Goal: Task Accomplishment & Management: Complete application form

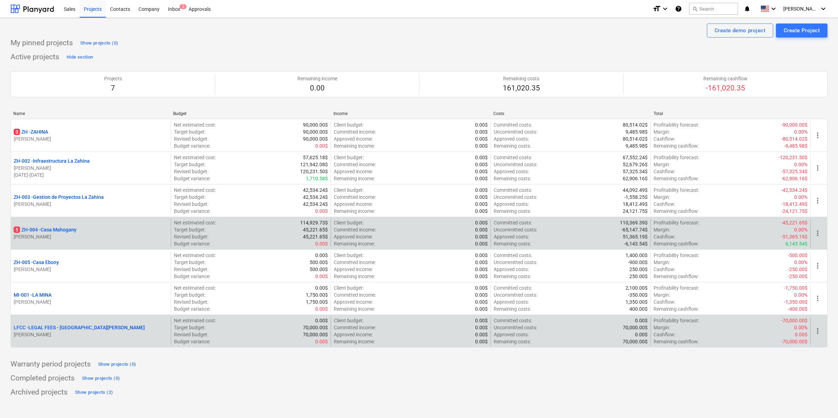
click at [70, 329] on p "LFCC - LEGAL FEES - [GEOGRAPHIC_DATA][PERSON_NAME]" at bounding box center [79, 327] width 131 height 7
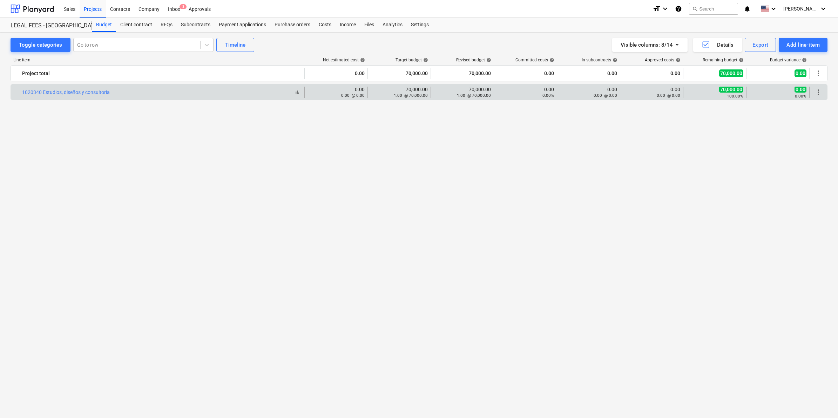
click at [95, 89] on div "1020340 Estudios, diseños y consultoría" at bounding box center [66, 92] width 88 height 6
click at [94, 93] on link "1020340 Estudios, diseños y consultoría" at bounding box center [66, 92] width 88 height 6
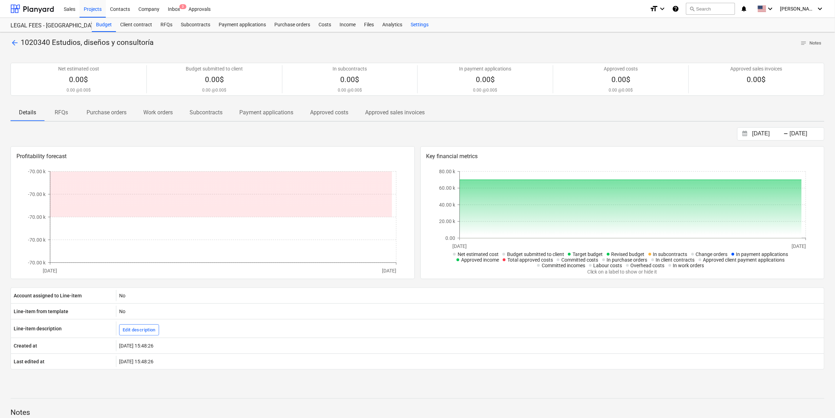
click at [423, 25] on div "Settings" at bounding box center [420, 25] width 26 height 14
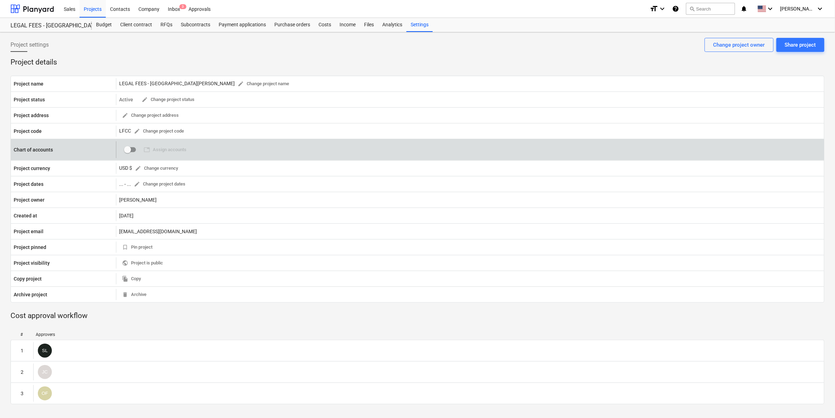
click at [170, 151] on span "table Assign accounts 0" at bounding box center [165, 149] width 48 height 11
click at [130, 151] on input "checkbox" at bounding box center [127, 149] width 17 height 17
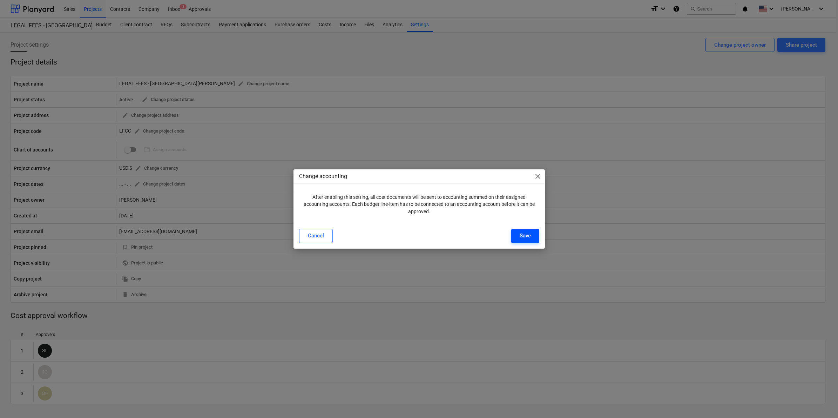
click at [530, 235] on button "Save" at bounding box center [525, 236] width 28 height 14
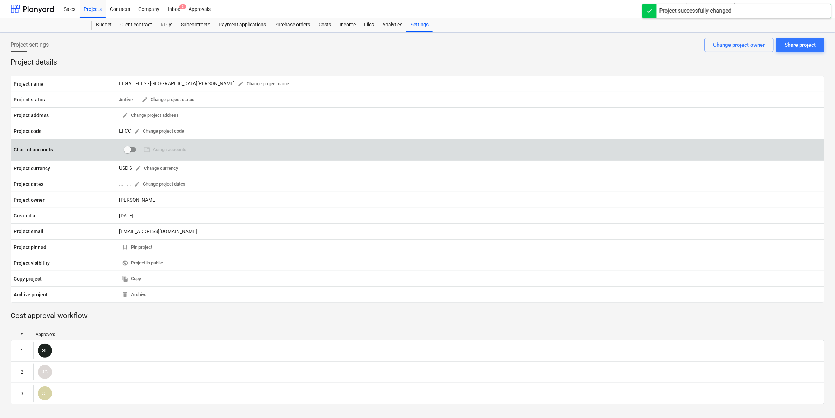
checkbox input "true"
click at [178, 149] on span "table Assign accounts" at bounding box center [165, 150] width 43 height 8
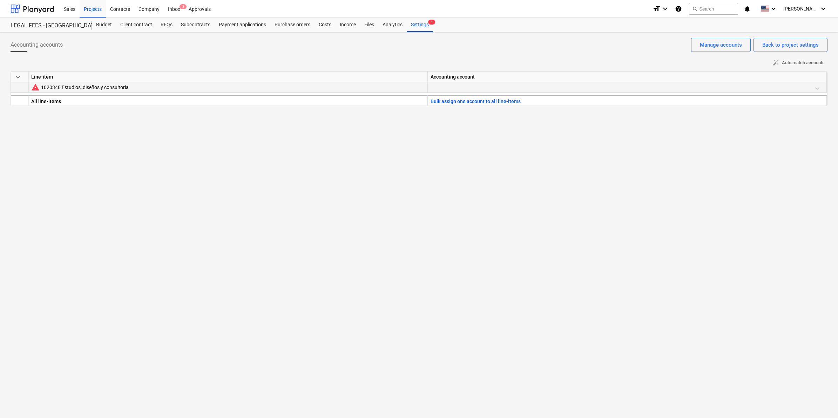
click at [464, 86] on div at bounding box center [626, 88] width 393 height 12
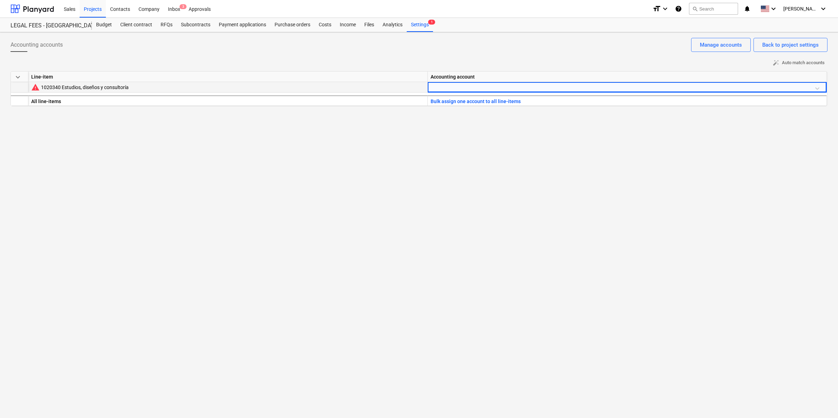
click at [464, 86] on div at bounding box center [626, 88] width 393 height 12
click at [818, 90] on div at bounding box center [626, 88] width 393 height 12
click at [816, 87] on div at bounding box center [626, 88] width 393 height 12
click at [482, 84] on div at bounding box center [626, 88] width 393 height 12
click at [482, 86] on div at bounding box center [626, 88] width 393 height 12
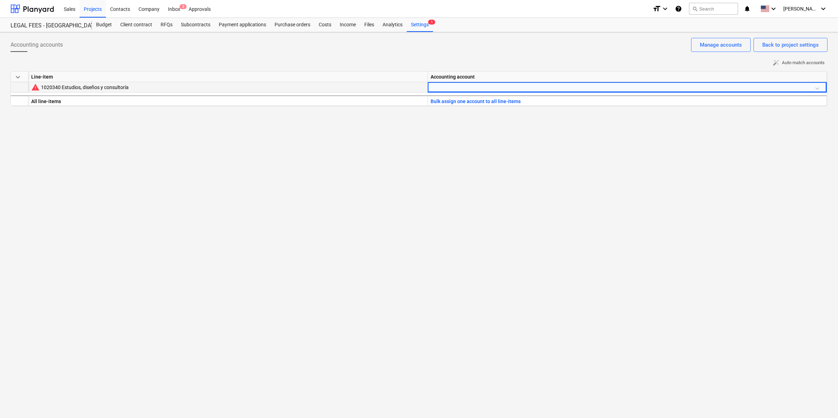
click at [482, 86] on div at bounding box center [626, 88] width 393 height 12
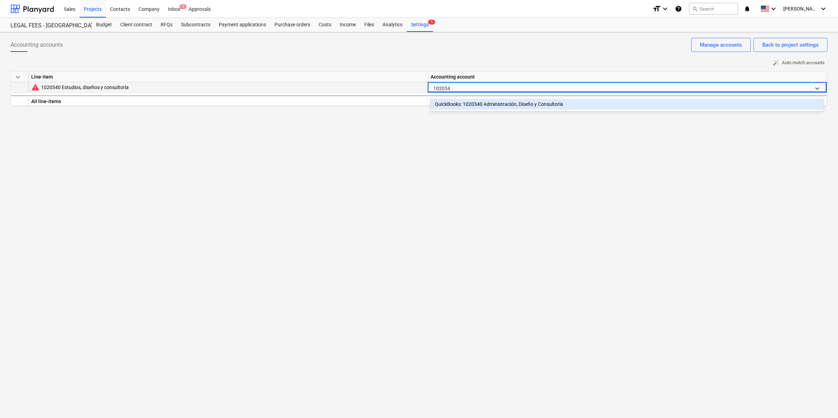
type input "1020340"
click at [495, 104] on div "QuickBooks: 1020340 Administración, Diseño y Consultoría" at bounding box center [626, 103] width 393 height 11
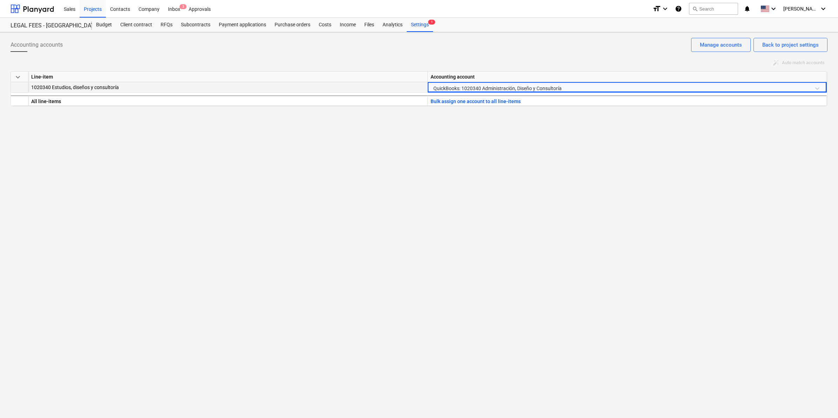
click at [593, 147] on div "Accounting accounts Back to project settings Manage accounts auto_fix_high Auto…" at bounding box center [419, 225] width 838 height 386
click at [600, 192] on div "Accounting accounts Back to project settings Manage accounts auto_fix_high Auto…" at bounding box center [419, 225] width 838 height 386
click at [551, 186] on div "Accounting accounts Back to project settings Manage accounts auto_fix_high Auto…" at bounding box center [419, 225] width 838 height 386
click at [346, 51] on div "Accounting accounts Back to project settings Manage accounts" at bounding box center [419, 48] width 817 height 20
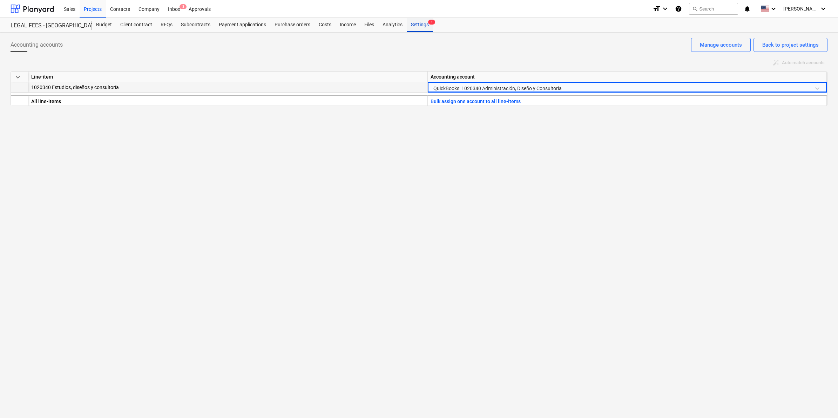
click at [425, 28] on div "Settings 1" at bounding box center [420, 25] width 26 height 14
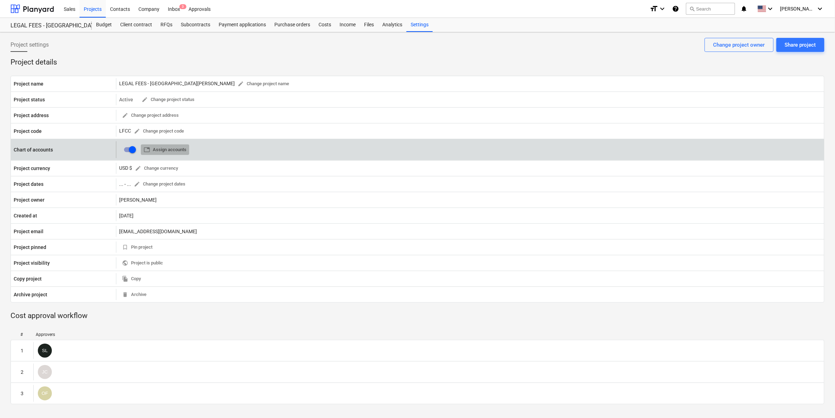
click at [174, 149] on span "table Assign accounts" at bounding box center [165, 150] width 43 height 8
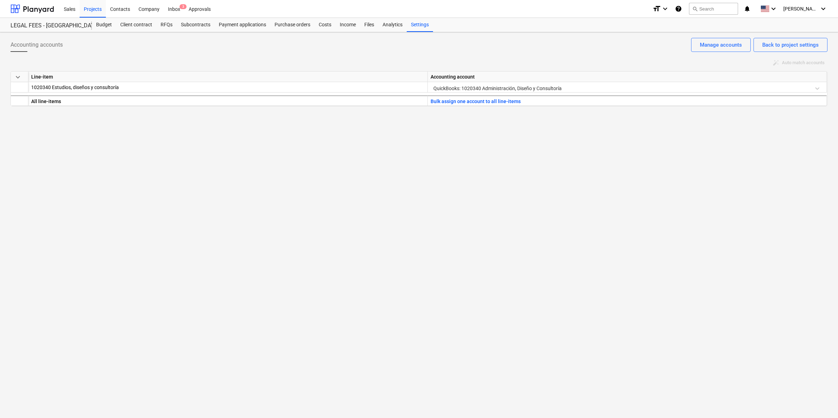
click at [411, 267] on div "Accounting accounts Back to project settings Manage accounts auto_fix_high Auto…" at bounding box center [419, 225] width 838 height 386
click at [42, 23] on div "LEGAL FEES - [GEOGRAPHIC_DATA][PERSON_NAME]" at bounding box center [47, 25] width 73 height 7
click at [46, 9] on div at bounding box center [32, 9] width 43 height 18
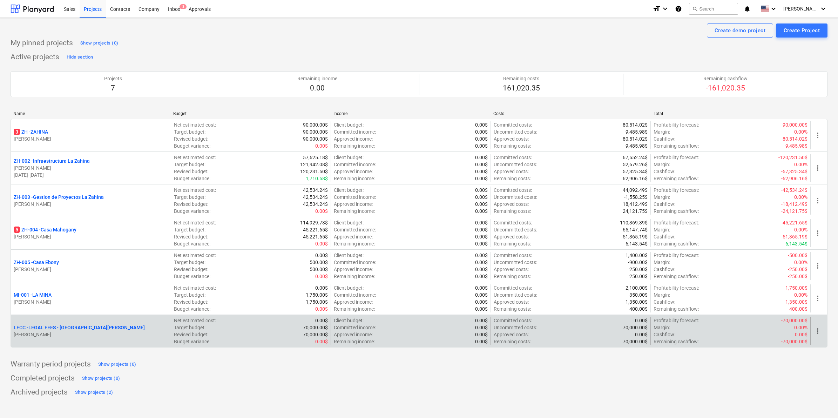
click at [60, 331] on p "LFCC - LEGAL FEES - [GEOGRAPHIC_DATA][PERSON_NAME]" at bounding box center [79, 327] width 131 height 7
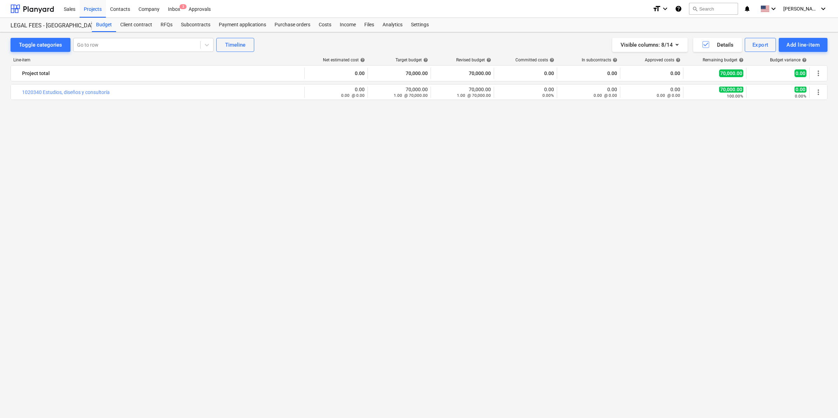
click at [246, 213] on div "bar_chart 1020340 Estudios, diseños y consultoría edit 0.00 0.00 @ 0.00 edit 70…" at bounding box center [419, 237] width 817 height 307
click at [431, 113] on div "bar_chart 1020340 Estudios, diseños y consultoría edit 0.00 0.00 @ 0.00 edit 70…" at bounding box center [419, 237] width 817 height 307
click at [481, 156] on div "bar_chart 1020340 Estudios, diseños y consultoría edit 0.00 0.00 @ 0.00 edit 70…" at bounding box center [419, 237] width 817 height 307
click at [320, 25] on div "Costs" at bounding box center [324, 25] width 21 height 14
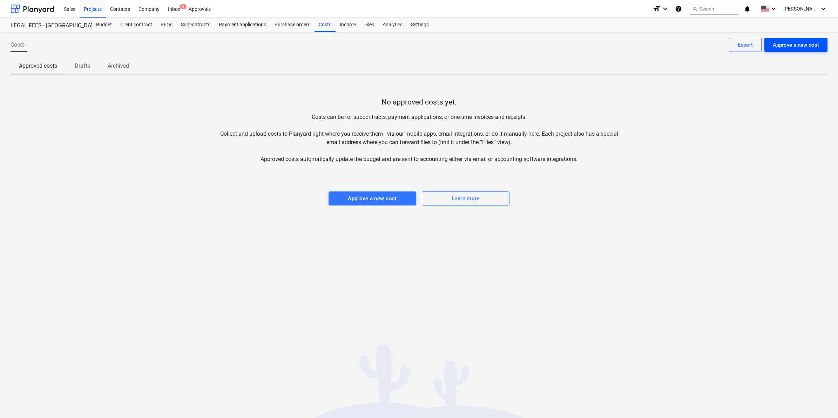
click at [781, 45] on div "Approve a new cost" at bounding box center [795, 44] width 46 height 9
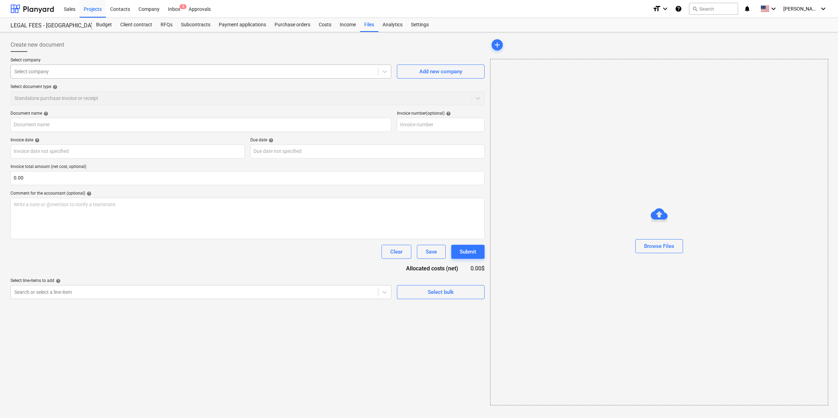
click at [105, 76] on div "Select company" at bounding box center [194, 72] width 367 height 10
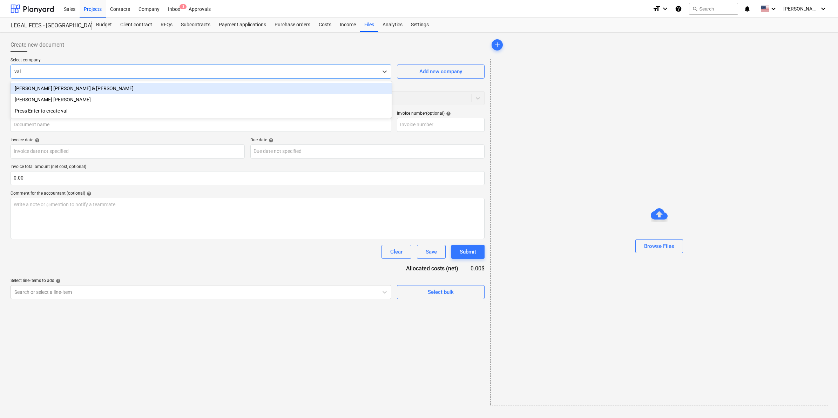
type input "vall"
click at [98, 90] on div "[PERSON_NAME] [PERSON_NAME] & [PERSON_NAME]" at bounding box center [201, 88] width 381 height 11
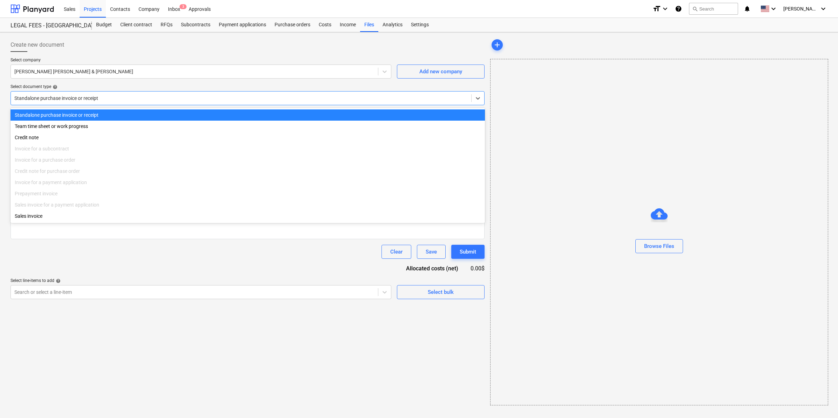
click at [86, 97] on div at bounding box center [240, 98] width 453 height 7
click at [77, 115] on div "Standalone purchase invoice or receipt" at bounding box center [248, 114] width 474 height 11
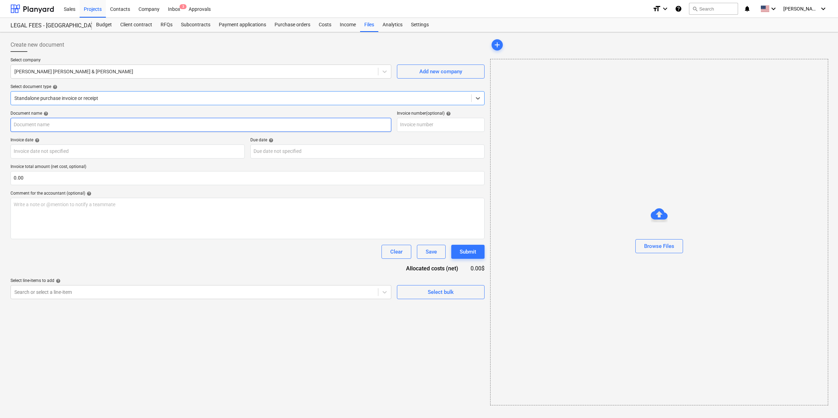
click at [69, 130] on input "text" at bounding box center [201, 125] width 381 height 14
type input "Factura"
click at [433, 130] on input "text" at bounding box center [441, 125] width 88 height 14
type input "84318"
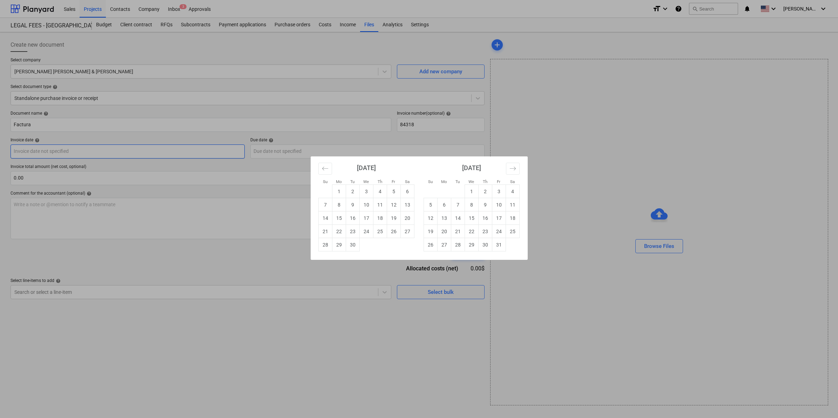
click at [145, 154] on body "Sales Projects Contacts Company Inbox 3 Approvals format_size keyboard_arrow_do…" at bounding box center [419, 209] width 838 height 418
click at [318, 167] on div "[DATE]" at bounding box center [366, 170] width 96 height 28
click at [323, 167] on icon "Move backward to switch to the previous month." at bounding box center [325, 168] width 7 height 7
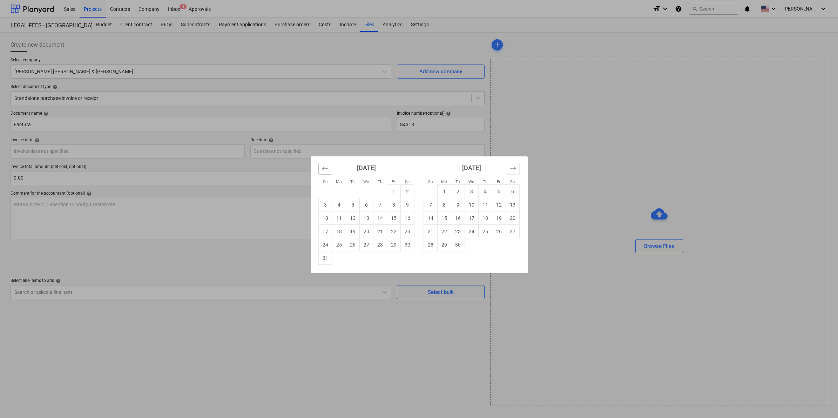
click at [323, 167] on icon "Move backward to switch to the previous month." at bounding box center [325, 168] width 7 height 7
click at [379, 230] on td "24" at bounding box center [380, 231] width 14 height 13
type input "[DATE]"
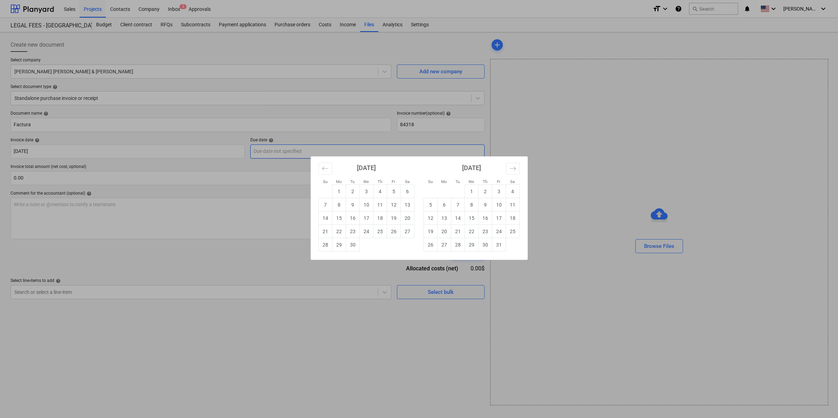
click at [288, 153] on body "Sales Projects Contacts Company Inbox 3 Approvals format_size keyboard_arrow_do…" at bounding box center [419, 209] width 838 height 418
click at [327, 170] on icon "Move backward to switch to the previous month." at bounding box center [325, 168] width 7 height 7
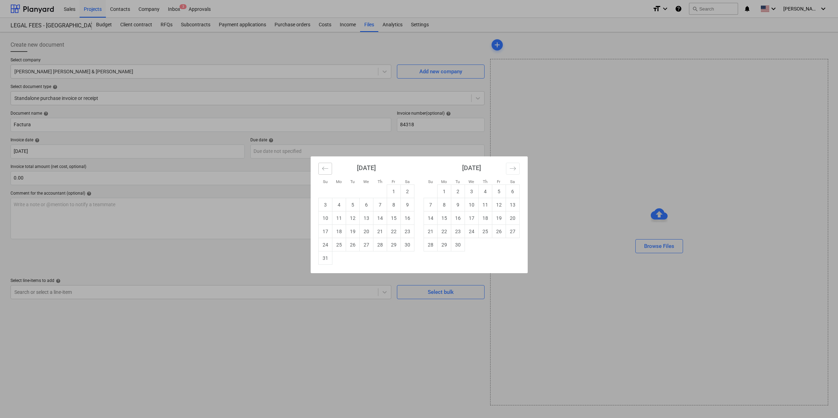
click at [327, 170] on icon "Move backward to switch to the previous month." at bounding box center [325, 168] width 7 height 7
click at [382, 232] on td "24" at bounding box center [380, 231] width 14 height 13
type input "[DATE]"
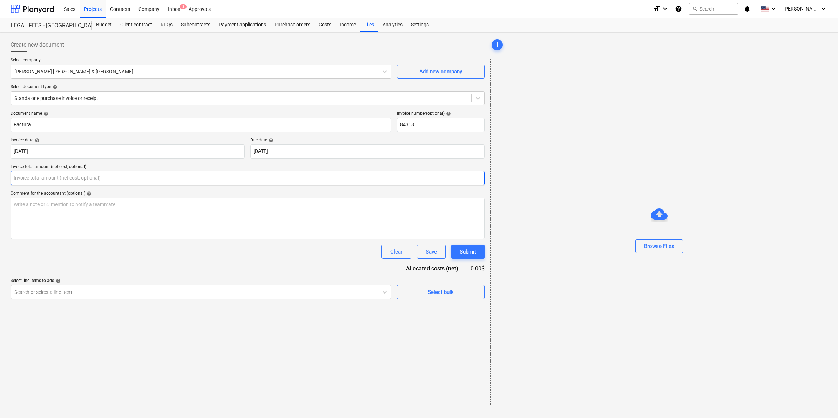
click at [82, 172] on input "text" at bounding box center [248, 178] width 474 height 14
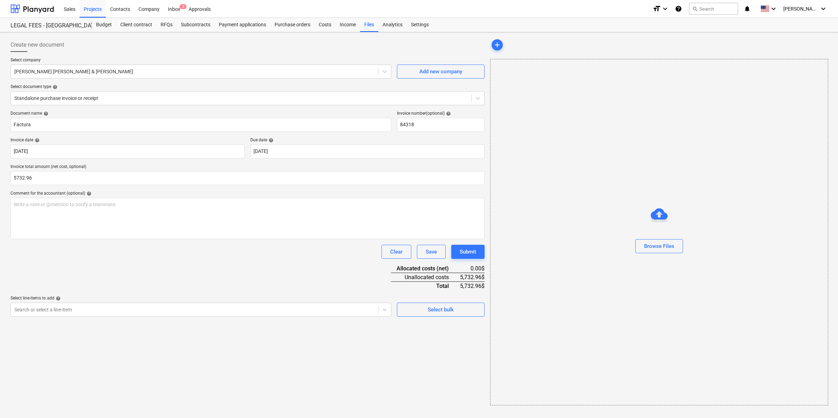
type input "5,732.96"
click at [206, 269] on div "Document name help Factura Invoice number (optional) help 84318 Invoice date he…" at bounding box center [248, 214] width 474 height 206
click at [75, 209] on div "Write a note or @mention to notify a teammate [PERSON_NAME]" at bounding box center [248, 218] width 474 height 41
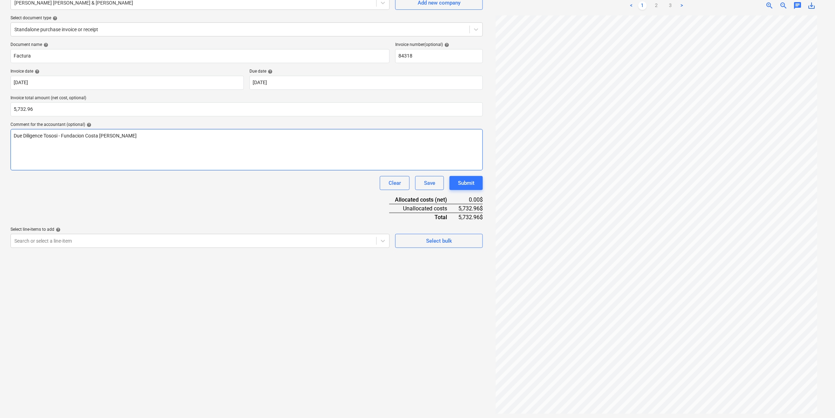
scroll to position [70, 0]
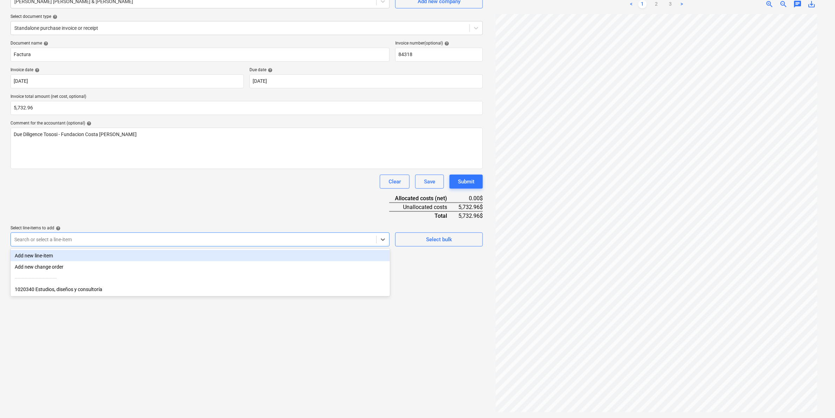
click at [321, 237] on div at bounding box center [193, 239] width 359 height 7
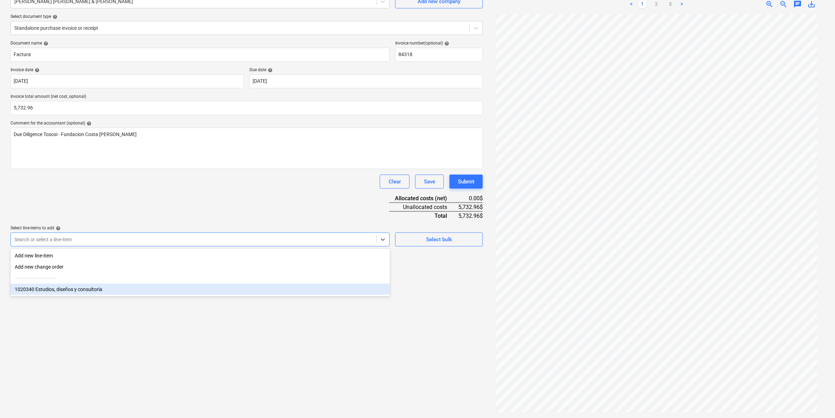
click at [97, 288] on div "1020340 Estudios, diseños y consultoría" at bounding box center [201, 289] width 380 height 11
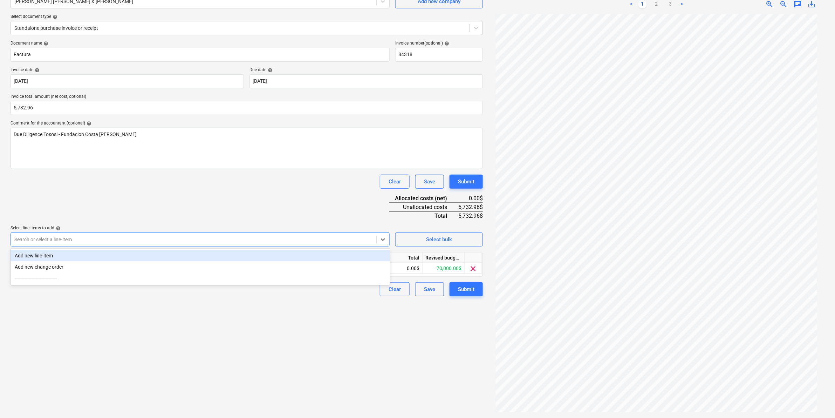
click at [165, 329] on div "Create new document Select company [PERSON_NAME] [PERSON_NAME] & [PERSON_NAME] …" at bounding box center [247, 190] width 478 height 450
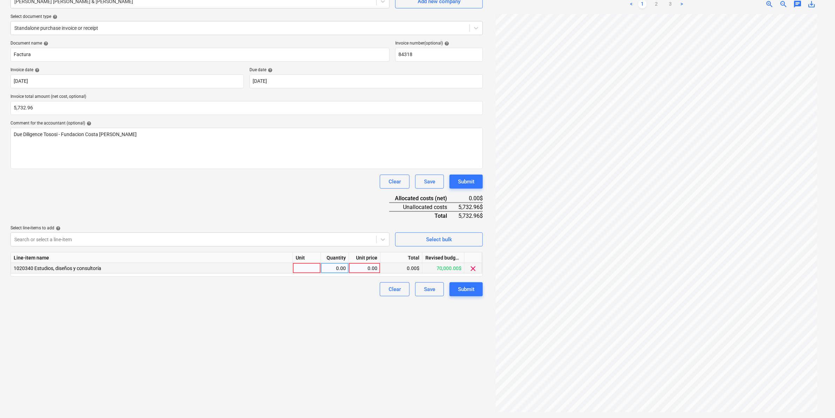
click at [308, 269] on div at bounding box center [307, 268] width 28 height 11
click at [367, 266] on div "0.00" at bounding box center [365, 268] width 26 height 11
click at [306, 269] on div at bounding box center [307, 268] width 28 height 11
type input "1"
click at [345, 265] on div "0.00" at bounding box center [335, 268] width 22 height 11
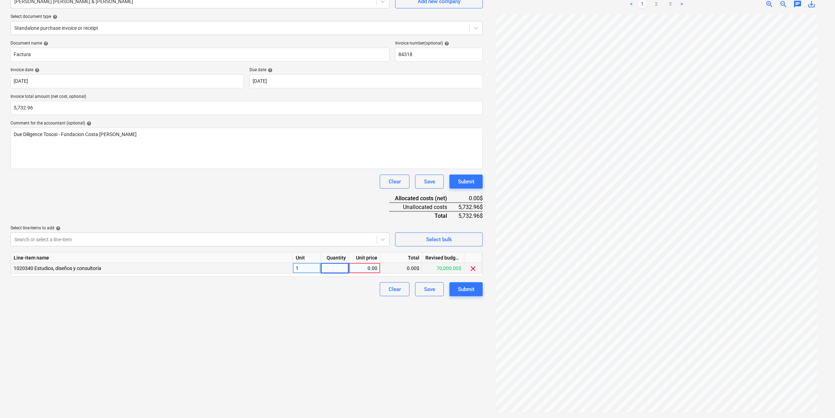
type input "1"
click at [361, 270] on div "0.00" at bounding box center [365, 268] width 26 height 11
type input "5732.96"
click at [356, 321] on div "Create new document Select company [PERSON_NAME] [PERSON_NAME] & [PERSON_NAME] …" at bounding box center [247, 190] width 478 height 450
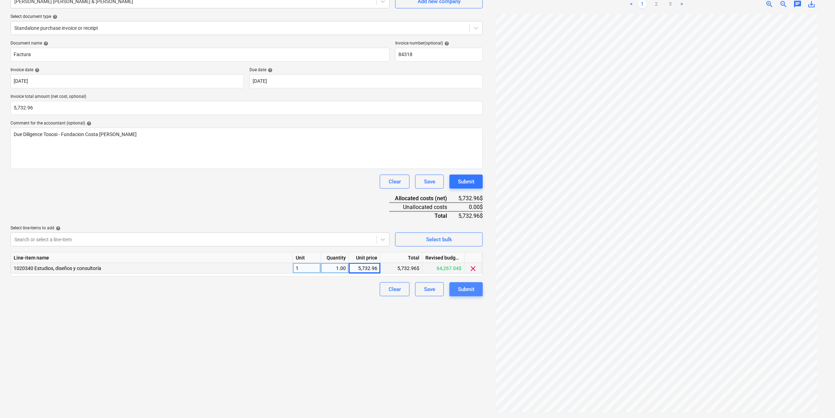
click at [476, 285] on button "Submit" at bounding box center [466, 289] width 33 height 14
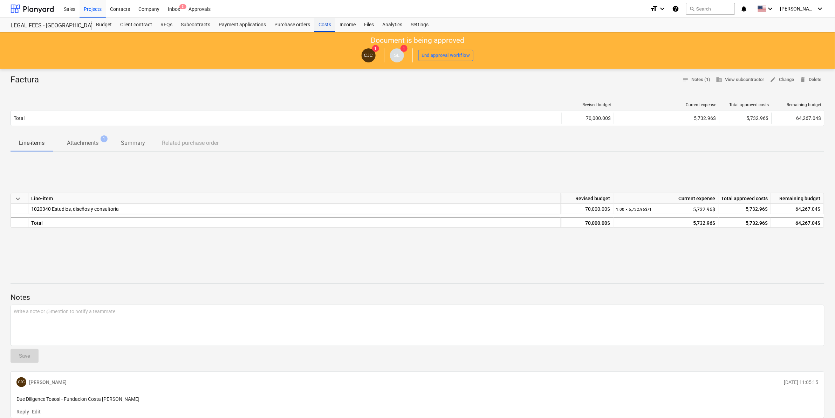
click at [320, 23] on div "Costs" at bounding box center [324, 25] width 21 height 14
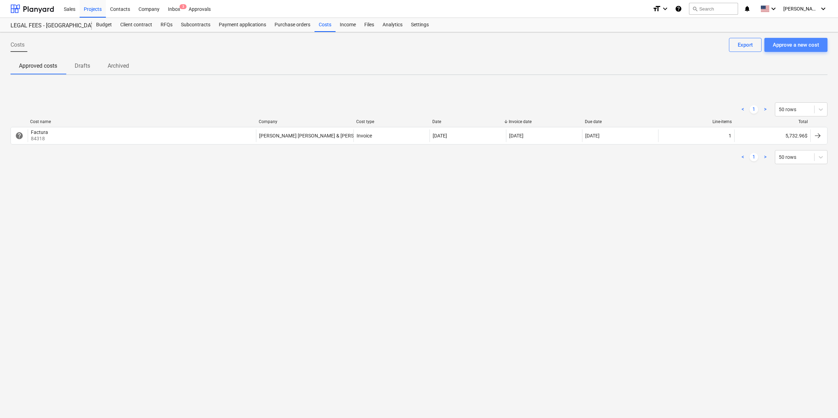
click at [806, 43] on div "Approve a new cost" at bounding box center [795, 44] width 46 height 9
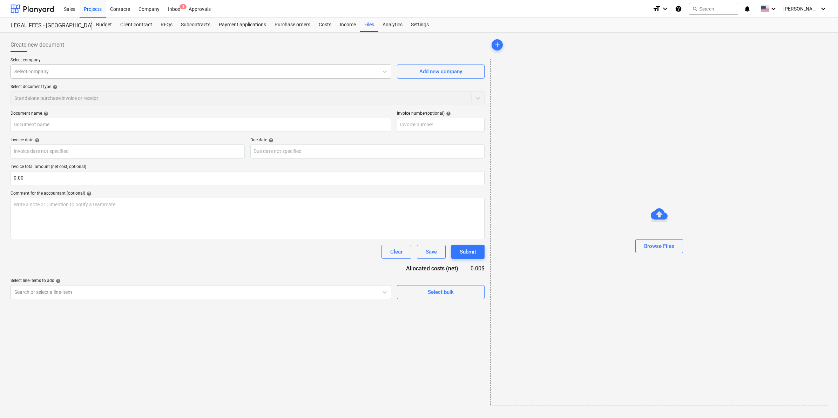
click at [80, 72] on div at bounding box center [194, 71] width 360 height 7
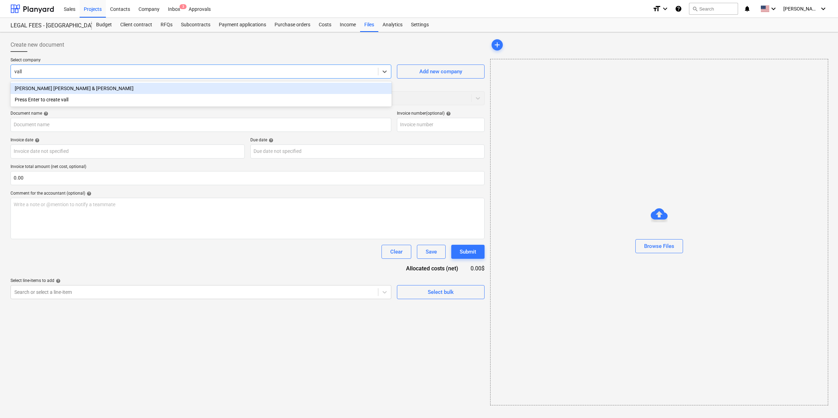
type input "valla"
click at [77, 88] on div "[PERSON_NAME] [PERSON_NAME] & [PERSON_NAME]" at bounding box center [201, 88] width 381 height 11
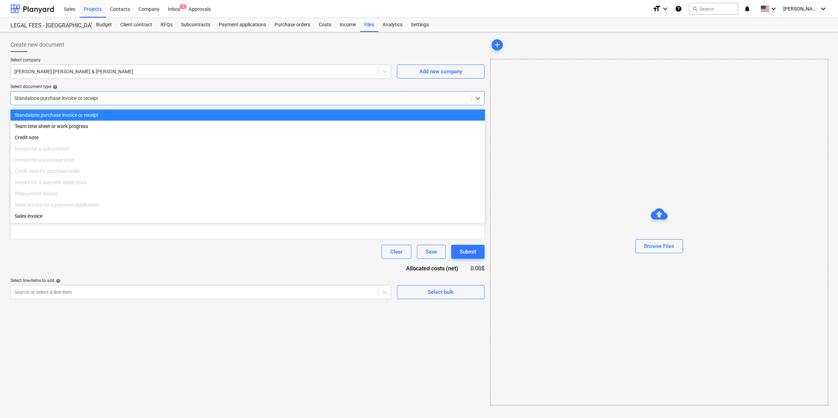
click at [88, 92] on div "Standalone purchase invoice or receipt" at bounding box center [248, 98] width 474 height 14
click at [74, 116] on div "Standalone purchase invoice or receipt" at bounding box center [248, 114] width 474 height 11
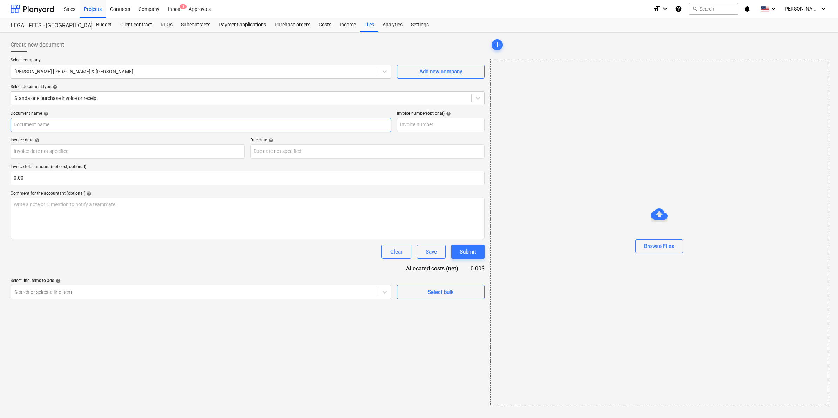
click at [150, 125] on input "text" at bounding box center [201, 125] width 381 height 14
type input "Factura"
click at [471, 124] on input "text" at bounding box center [441, 125] width 88 height 14
type input "84322"
click at [150, 156] on body "Sales Projects Contacts Company Inbox 3 Approvals format_size keyboard_arrow_do…" at bounding box center [419, 209] width 838 height 418
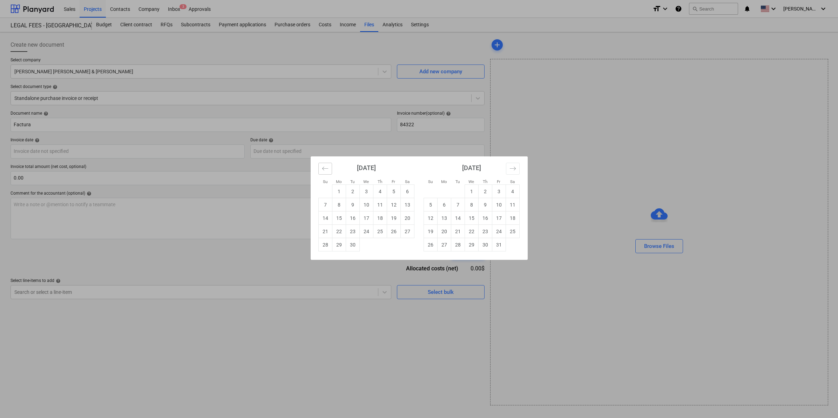
click at [328, 169] on icon "Move backward to switch to the previous month." at bounding box center [325, 168] width 7 height 7
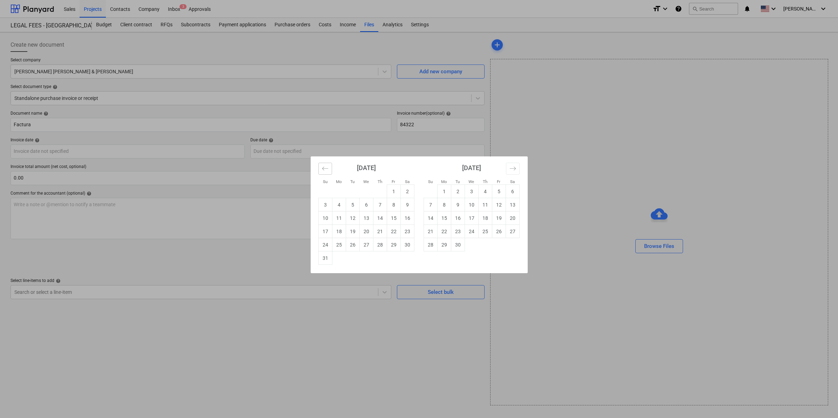
click at [328, 169] on icon "Move backward to switch to the previous month." at bounding box center [325, 168] width 7 height 7
click at [393, 234] on td "25" at bounding box center [394, 231] width 14 height 13
type input "[DATE]"
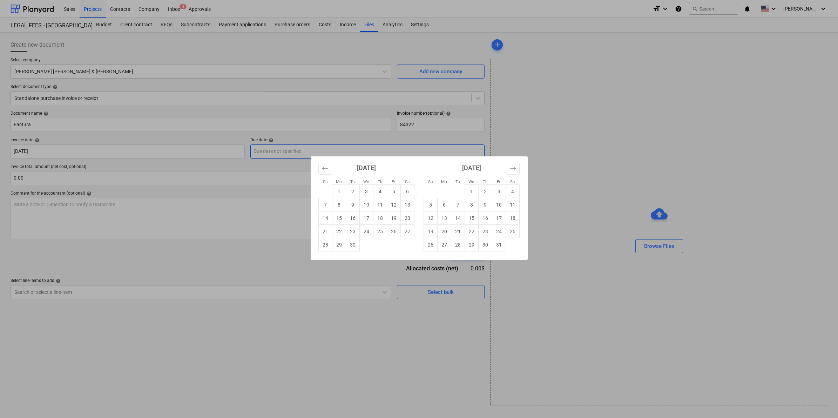
click at [293, 145] on body "Sales Projects Contacts Company Inbox 3 Approvals format_size keyboard_arrow_do…" at bounding box center [419, 209] width 838 height 418
click at [318, 167] on button "Move backward to switch to the previous month." at bounding box center [325, 169] width 14 height 12
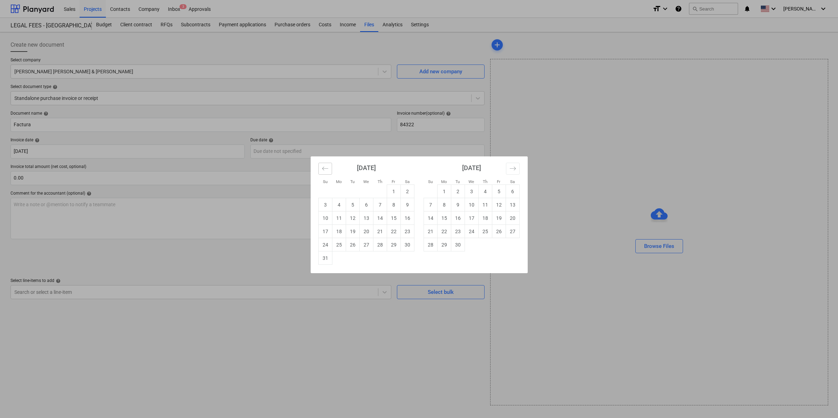
click at [319, 168] on button "Move backward to switch to the previous month." at bounding box center [325, 169] width 14 height 12
click at [396, 232] on td "25" at bounding box center [394, 231] width 14 height 13
type input "[DATE]"
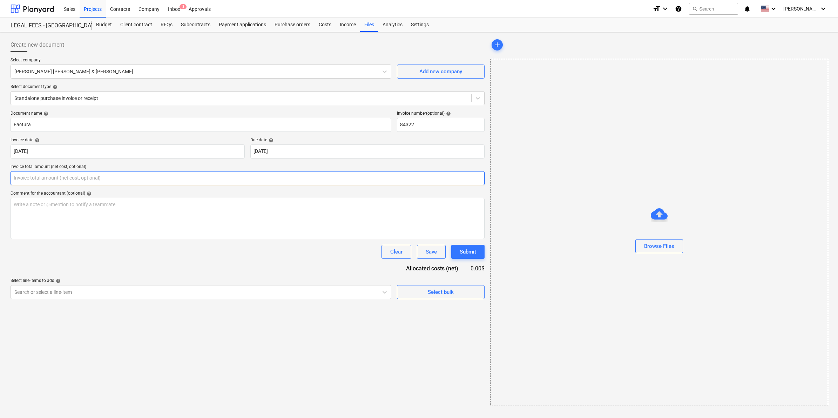
click at [59, 178] on input "text" at bounding box center [248, 178] width 474 height 14
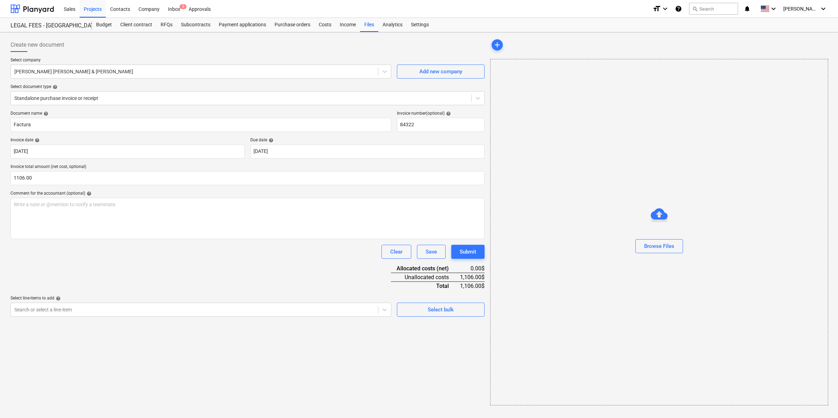
type input "1,106.00"
click at [152, 251] on div "Clear Save Submit" at bounding box center [248, 252] width 474 height 14
click at [85, 205] on p "Write a note or @mention to notify a teammate [PERSON_NAME]" at bounding box center [248, 204] width 468 height 7
click at [66, 204] on p "Write a note or @mention to notify a teammate [PERSON_NAME]" at bounding box center [248, 204] width 468 height 7
click at [145, 279] on div "Document name help Factura Invoice number (optional) help 84322 Invoice date he…" at bounding box center [248, 214] width 474 height 206
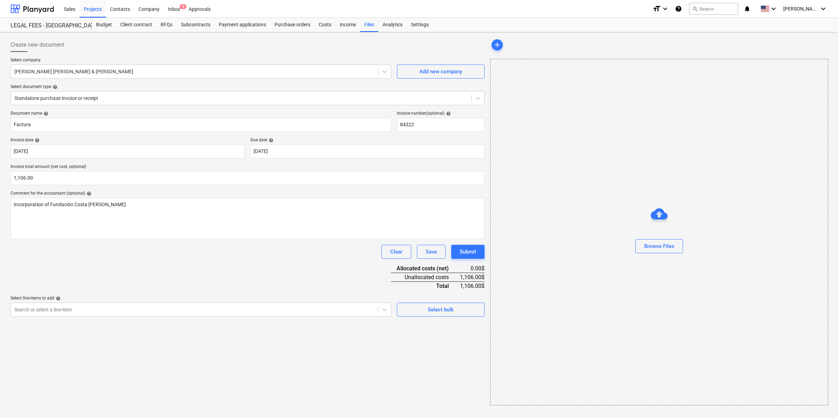
click at [360, 317] on div "Create new document Select company [PERSON_NAME] [PERSON_NAME] & [PERSON_NAME] …" at bounding box center [247, 221] width 479 height 373
click at [361, 313] on div "Search or select a line-item" at bounding box center [194, 310] width 367 height 10
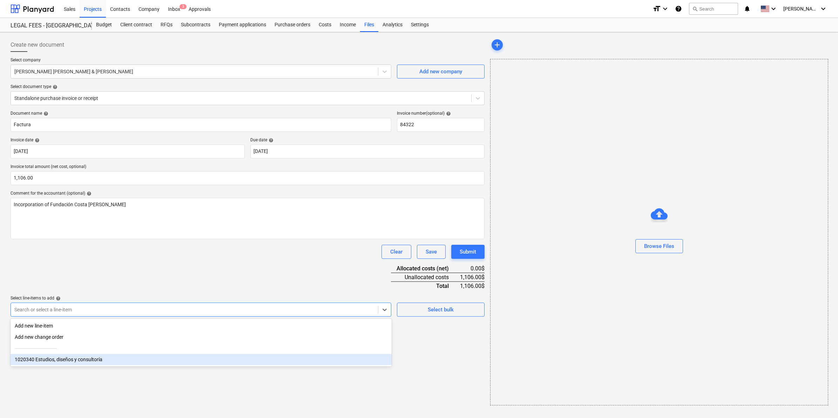
click at [91, 358] on div "1020340 Estudios, diseños y consultoría" at bounding box center [201, 359] width 381 height 11
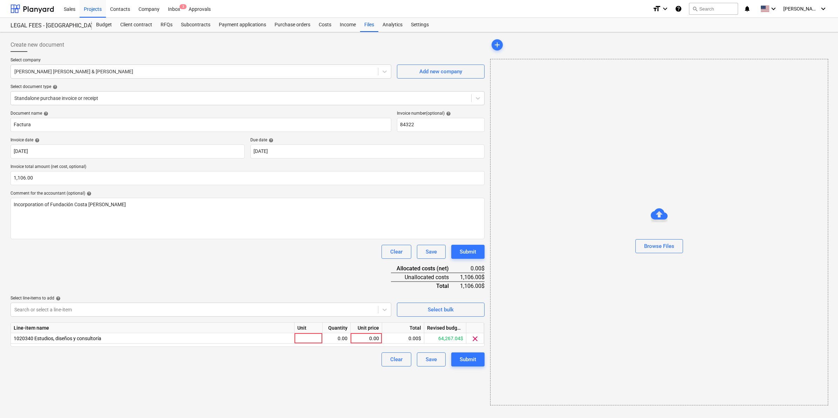
click at [356, 390] on div "Create new document Select company [PERSON_NAME] [PERSON_NAME] & [PERSON_NAME] …" at bounding box center [247, 221] width 479 height 373
click at [309, 333] on div at bounding box center [308, 338] width 28 height 11
type input "1"
click at [351, 336] on div "0.00" at bounding box center [366, 338] width 32 height 11
click at [341, 337] on div "0.00" at bounding box center [336, 338] width 22 height 11
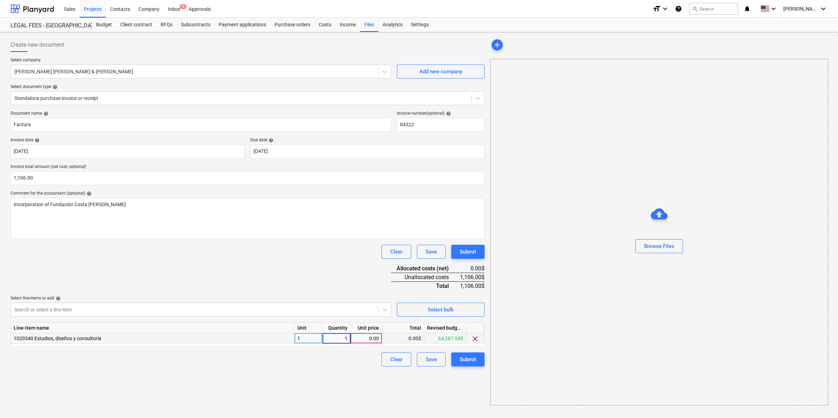
click at [382, 338] on div "0.00$" at bounding box center [403, 338] width 42 height 11
click at [374, 340] on div "0.00" at bounding box center [366, 338] width 26 height 11
type input "1106.00"
click at [311, 285] on div "Document name help Factura Invoice number (optional) help 84322 Invoice date he…" at bounding box center [248, 239] width 474 height 256
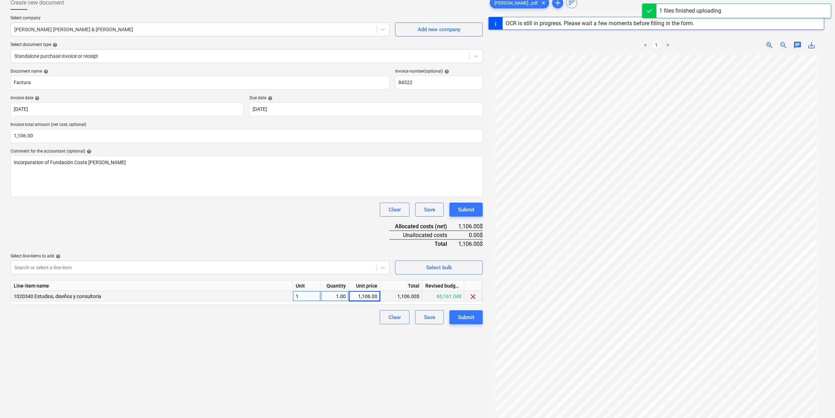
scroll to position [83, 0]
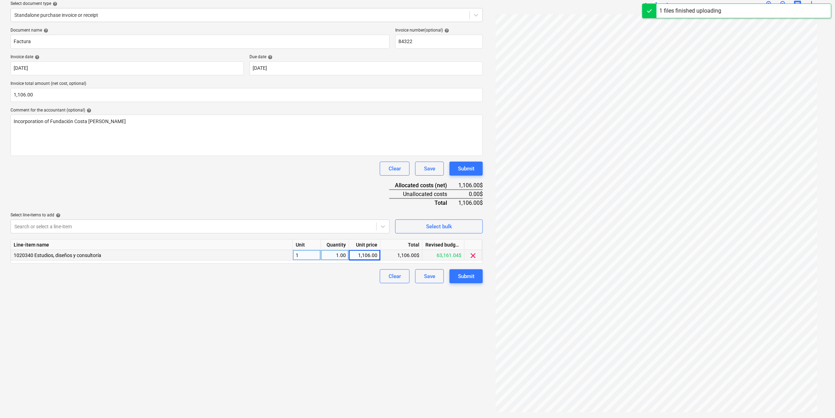
click at [370, 343] on div "Create new document Select company [PERSON_NAME] [PERSON_NAME] & [PERSON_NAME] …" at bounding box center [247, 183] width 478 height 463
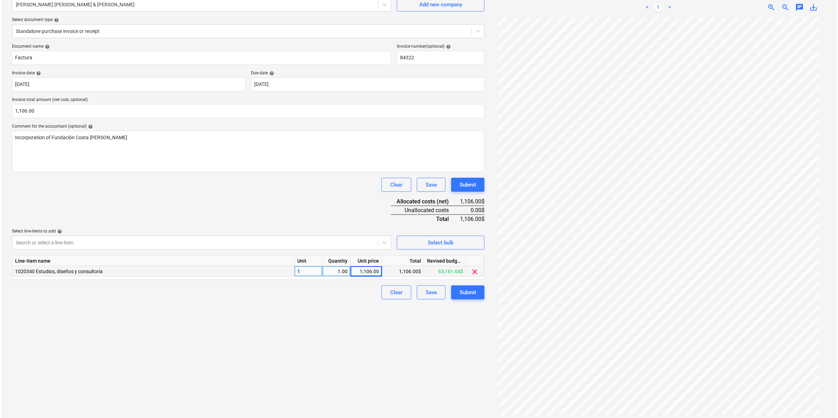
scroll to position [70, 0]
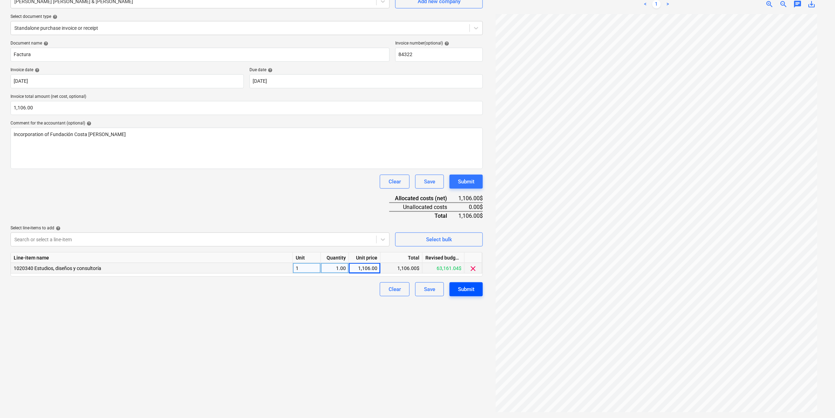
click at [475, 287] on button "Submit" at bounding box center [466, 289] width 33 height 14
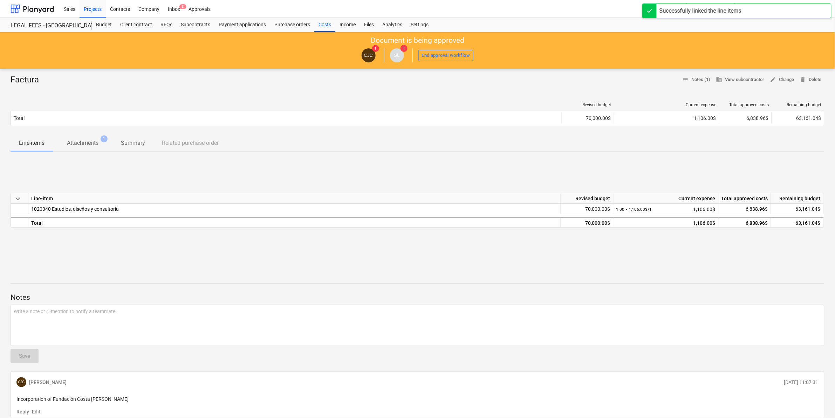
click at [498, 265] on div "Factura notes Notes (1) business View subcontractor edit Change delete Delete R…" at bounding box center [417, 257] width 835 height 377
click at [323, 27] on div "Costs" at bounding box center [324, 25] width 21 height 14
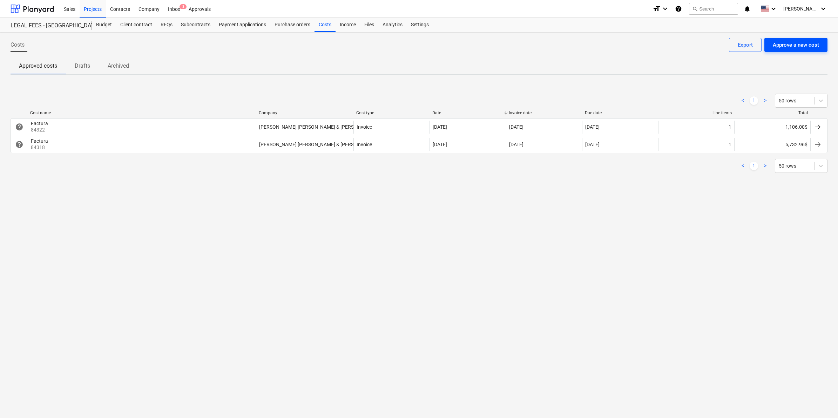
click at [809, 44] on div "Approve a new cost" at bounding box center [795, 44] width 46 height 9
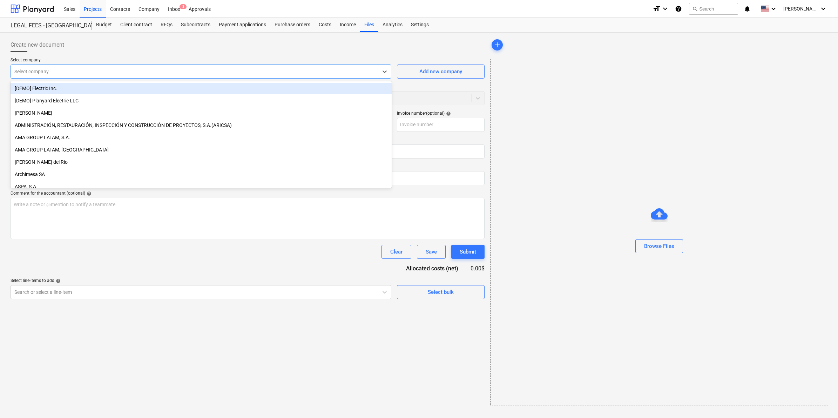
drag, startPoint x: 95, startPoint y: 74, endPoint x: 58, endPoint y: 93, distance: 41.2
click at [95, 74] on div at bounding box center [194, 71] width 360 height 7
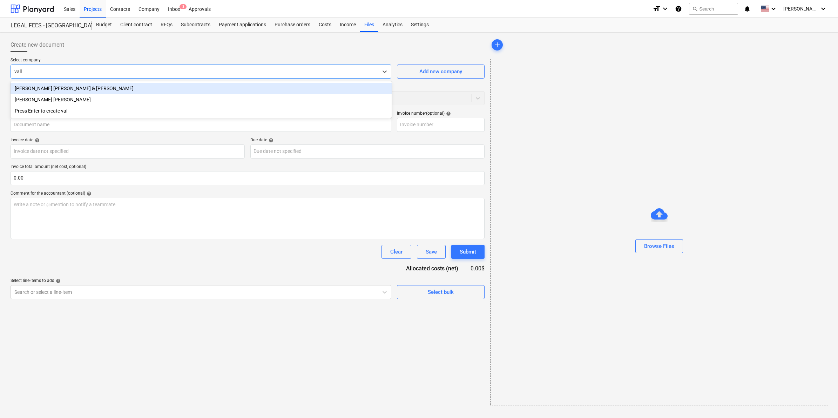
type input "valla"
click at [34, 87] on div "[PERSON_NAME] [PERSON_NAME] & [PERSON_NAME]" at bounding box center [201, 88] width 381 height 11
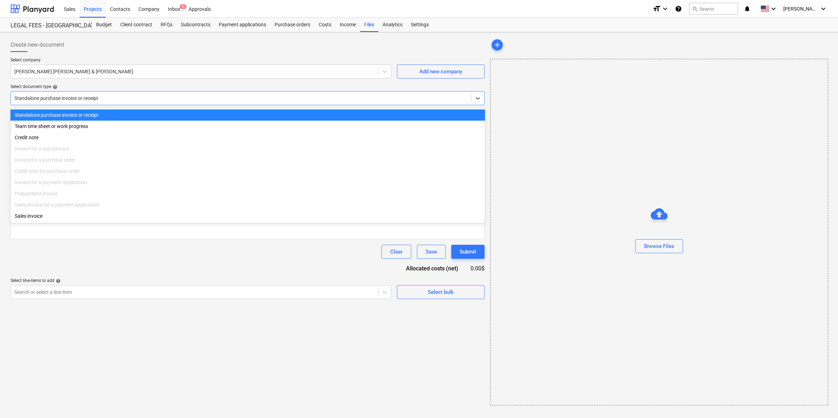
click at [101, 95] on div at bounding box center [240, 98] width 453 height 7
click at [84, 116] on div "Standalone purchase invoice or receipt" at bounding box center [248, 114] width 474 height 11
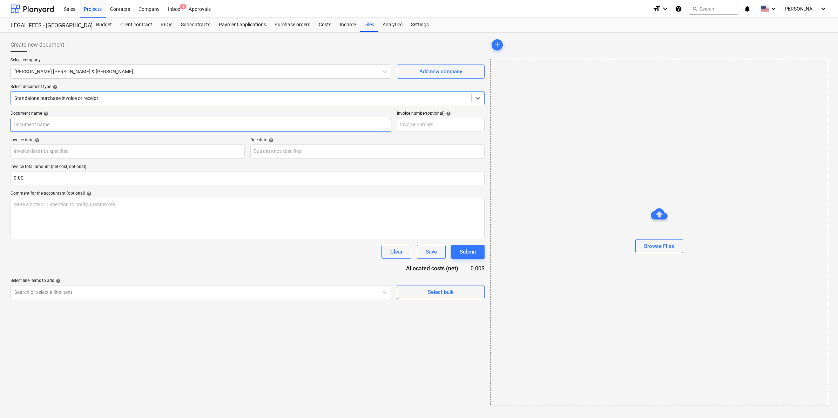
click at [152, 127] on input "text" at bounding box center [201, 125] width 381 height 14
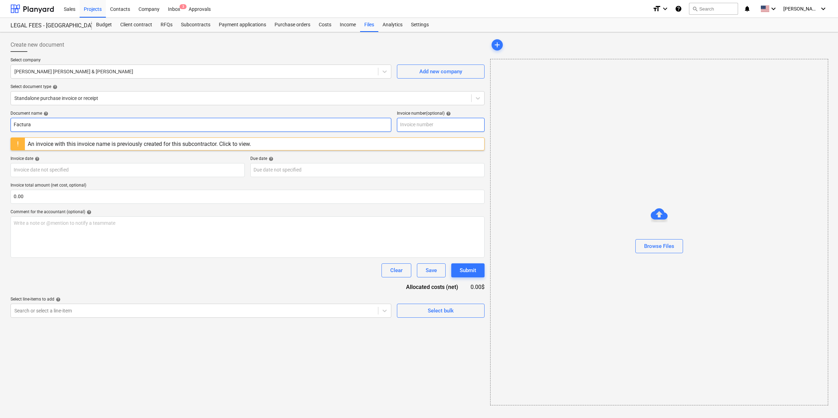
type input "Factura"
click at [459, 120] on input "text" at bounding box center [441, 125] width 88 height 14
type input "84323"
click at [72, 126] on input "Factura" at bounding box center [201, 125] width 381 height 14
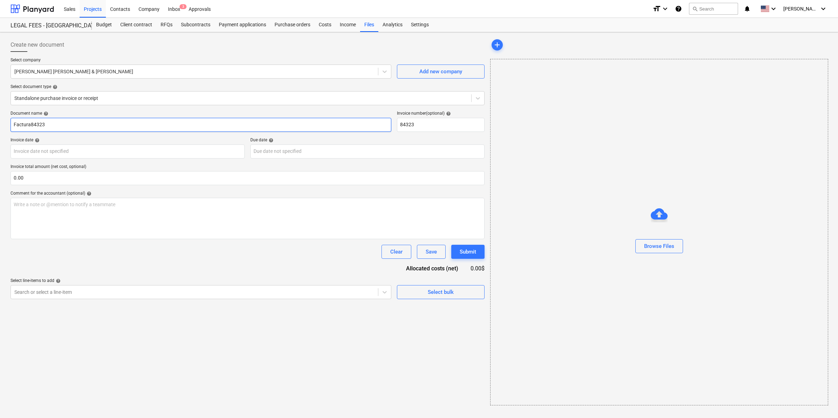
type input "Factura84323"
click at [162, 283] on div "Select line-items to add help" at bounding box center [201, 281] width 381 height 6
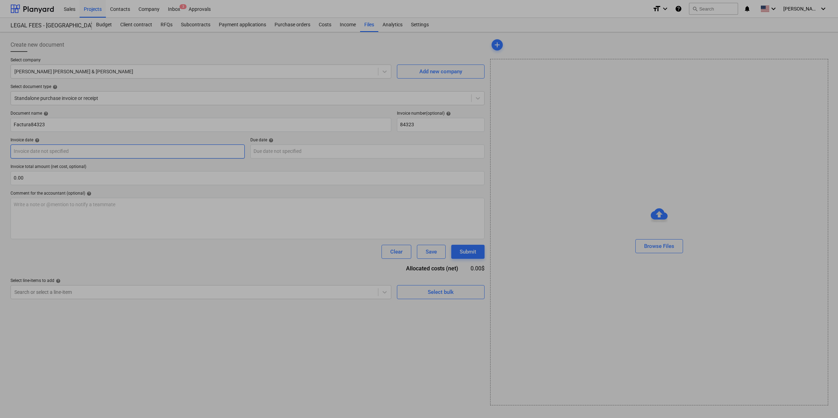
click at [60, 153] on body "Sales Projects Contacts Company Inbox 3 Approvals format_size keyboard_arrow_do…" at bounding box center [419, 209] width 838 height 418
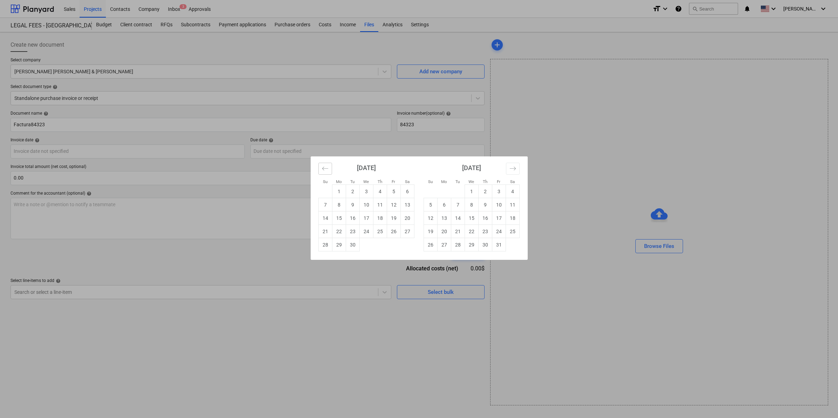
click at [325, 172] on icon "Move backward to switch to the previous month." at bounding box center [325, 168] width 7 height 7
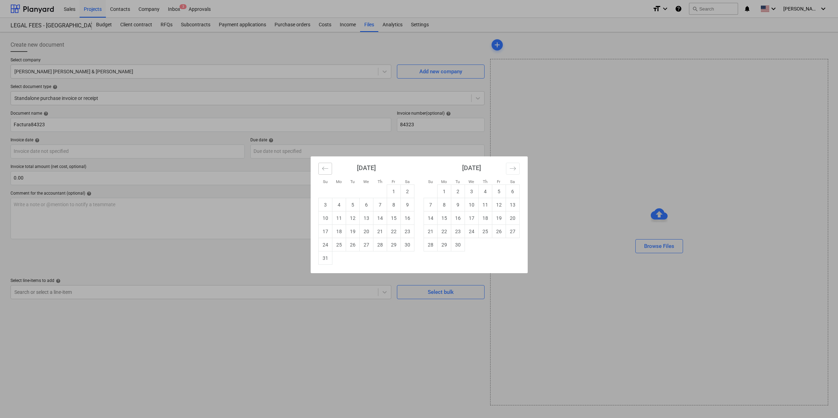
click at [325, 170] on icon "Move backward to switch to the previous month." at bounding box center [325, 168] width 7 height 7
click at [393, 230] on td "25" at bounding box center [394, 231] width 14 height 13
type input "[DATE]"
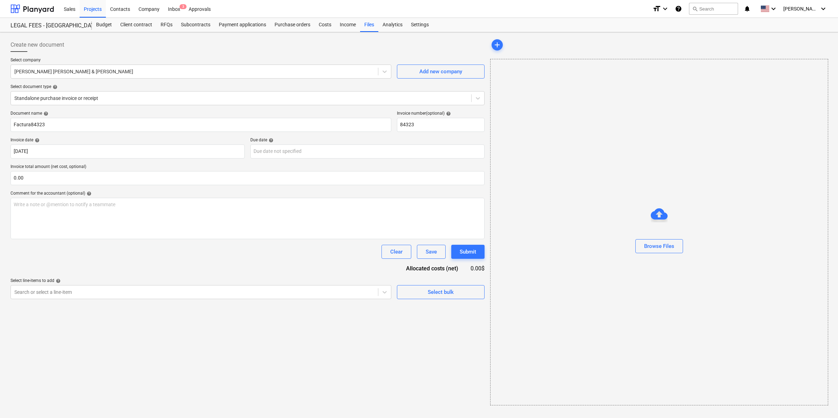
click at [342, 141] on div "Due date help" at bounding box center [367, 140] width 234 height 6
click at [336, 151] on body "Sales Projects Contacts Company Inbox 3 Approvals format_size keyboard_arrow_do…" at bounding box center [419, 209] width 838 height 418
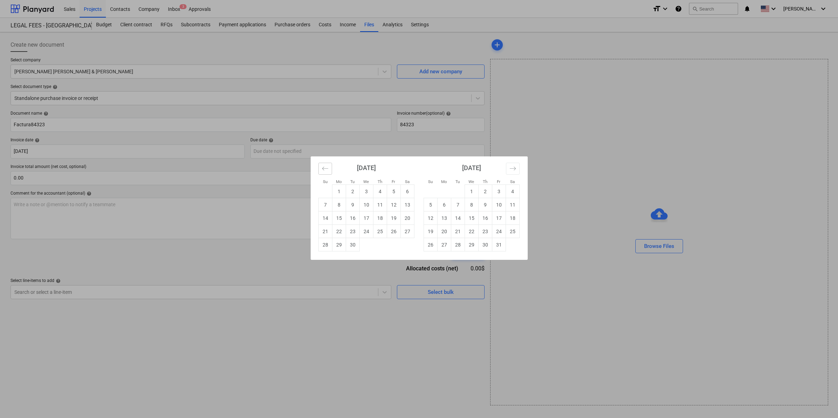
click at [323, 169] on icon "Move backward to switch to the previous month." at bounding box center [325, 168] width 7 height 7
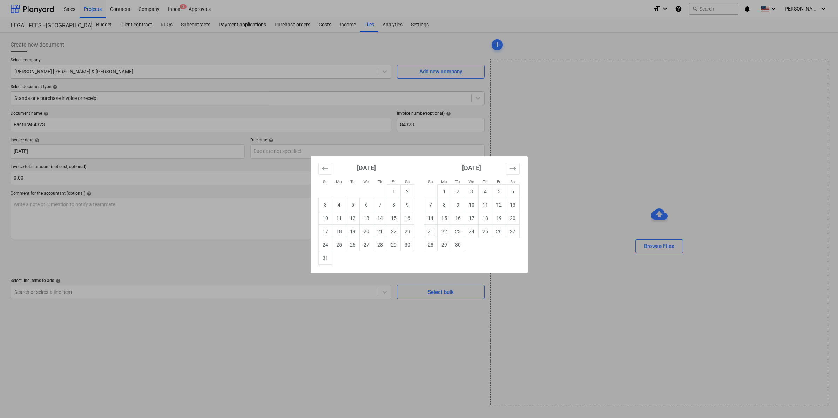
click at [318, 167] on div "[DATE]" at bounding box center [366, 170] width 96 height 28
click at [325, 169] on icon "Move backward to switch to the previous month." at bounding box center [325, 168] width 7 height 7
click at [394, 232] on td "25" at bounding box center [394, 231] width 14 height 13
type input "[DATE]"
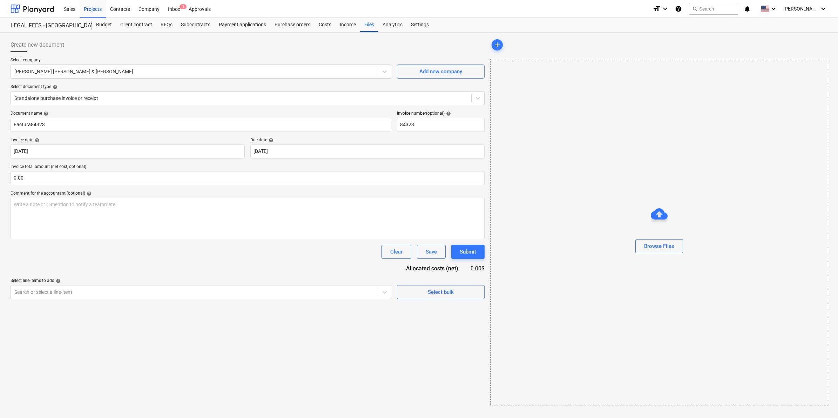
click at [295, 320] on div "Create new document Select company [PERSON_NAME] [PERSON_NAME] & [PERSON_NAME] …" at bounding box center [247, 221] width 479 height 373
click at [71, 179] on input "text" at bounding box center [248, 178] width 474 height 14
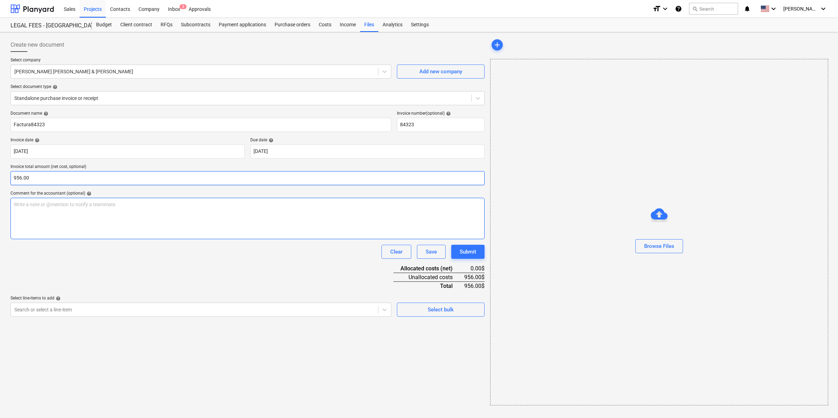
type input "956.00"
click at [149, 206] on p "Write a note or @mention to notify a teammate [PERSON_NAME]" at bounding box center [248, 204] width 468 height 7
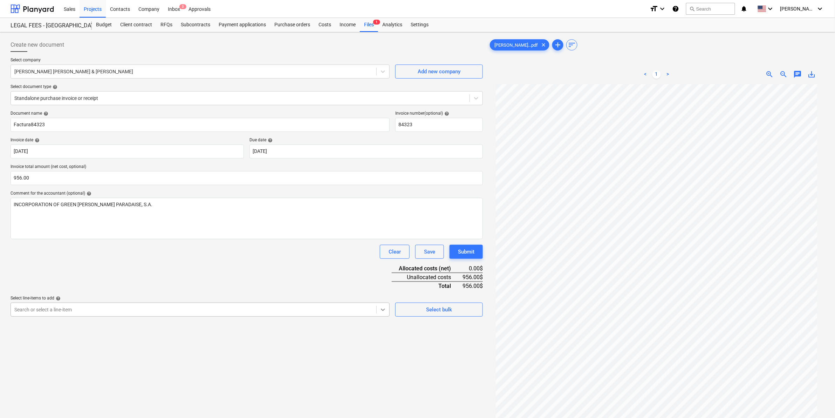
click at [379, 308] on div at bounding box center [383, 309] width 13 height 13
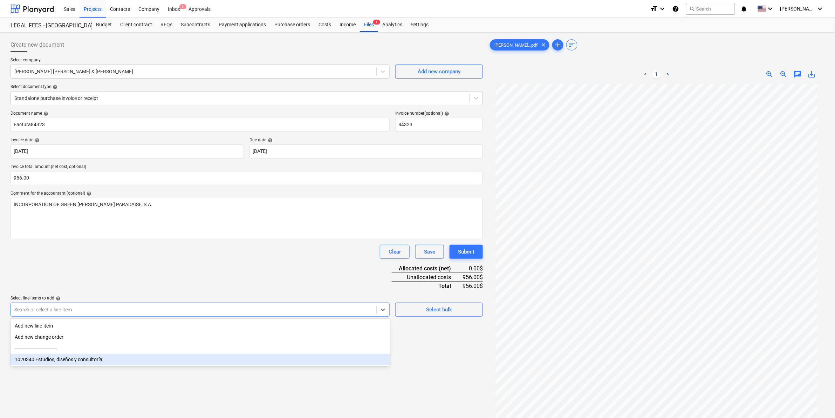
click at [79, 359] on div "1020340 Estudios, diseños y consultoría" at bounding box center [201, 359] width 380 height 11
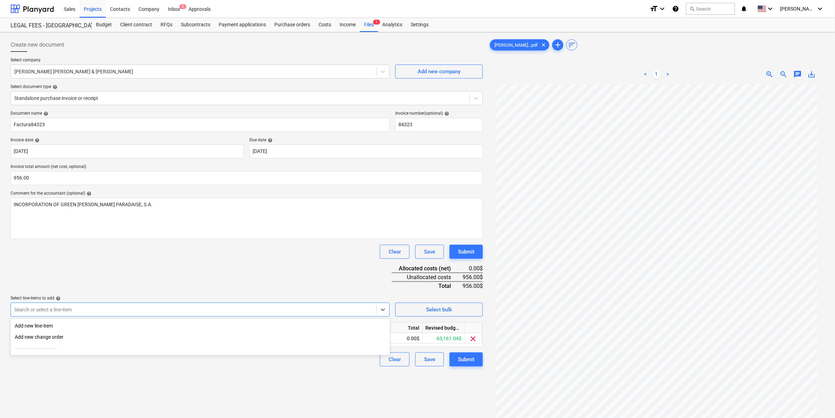
click at [323, 379] on div "Create new document Select company [PERSON_NAME] [PERSON_NAME] & [PERSON_NAME] …" at bounding box center [247, 260] width 478 height 450
click at [315, 331] on div "Unit" at bounding box center [307, 327] width 28 height 11
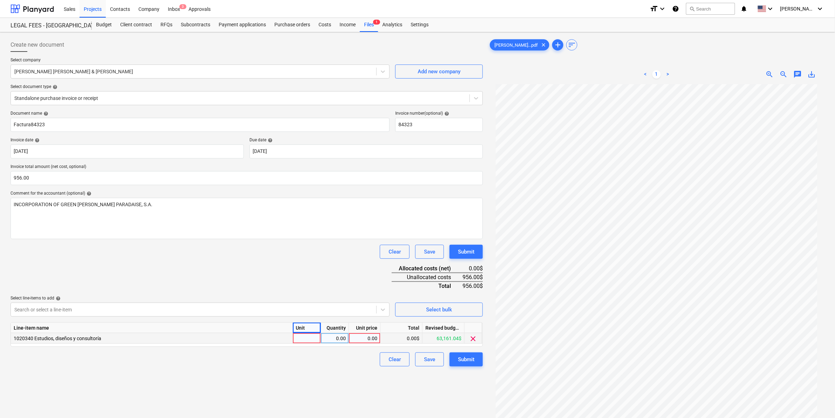
click at [313, 338] on div at bounding box center [307, 338] width 28 height 11
click at [342, 334] on div "0.00" at bounding box center [335, 338] width 22 height 11
click at [300, 335] on div at bounding box center [307, 338] width 28 height 11
type input "1"
click at [341, 336] on div "0.00" at bounding box center [335, 338] width 22 height 11
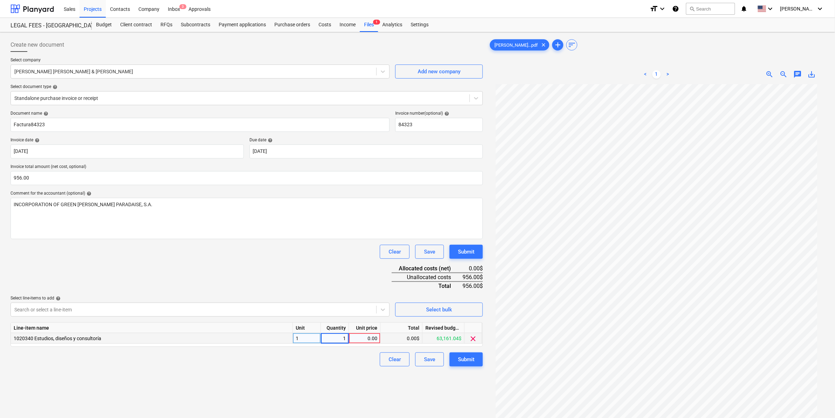
click at [360, 339] on div "0.00" at bounding box center [365, 338] width 26 height 11
type input "956.00"
click at [427, 394] on div "Create new document Select company [PERSON_NAME] [PERSON_NAME] & [PERSON_NAME] …" at bounding box center [247, 260] width 478 height 450
click at [462, 357] on div "Submit" at bounding box center [466, 359] width 16 height 9
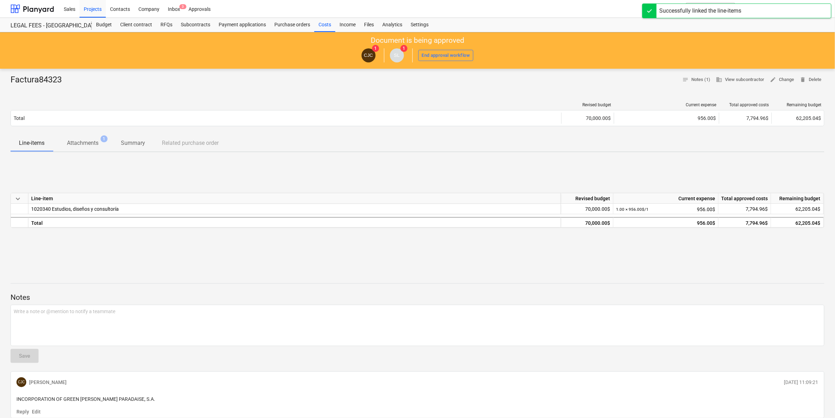
click at [408, 273] on div at bounding box center [418, 271] width 814 height 6
click at [322, 27] on div "Costs" at bounding box center [324, 25] width 21 height 14
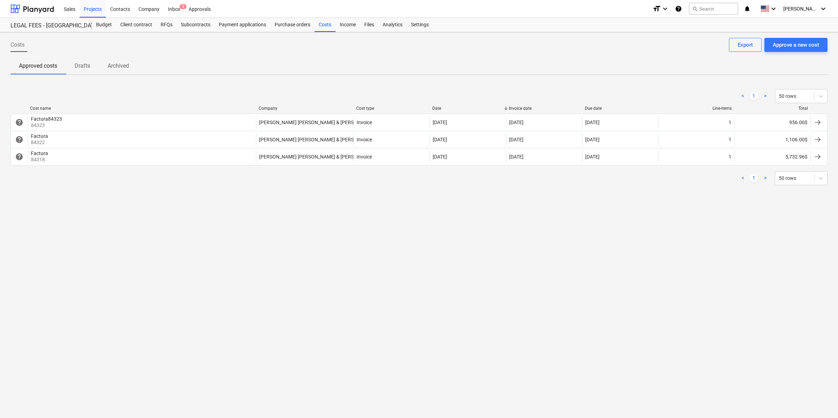
click at [564, 193] on div "< 1 > 50 rows Cost name Company Cost type Date Invoice date Due date Line-items…" at bounding box center [419, 137] width 817 height 113
click at [556, 193] on div "< 1 > 50 rows Cost name Company Cost type Date Invoice date Due date Line-items…" at bounding box center [419, 137] width 817 height 113
click at [485, 285] on div "Costs Approve a new cost Export Approved costs Drafts Archived < 1 > 50 rows Co…" at bounding box center [419, 225] width 838 height 386
